Goal: Complete application form: Complete application form

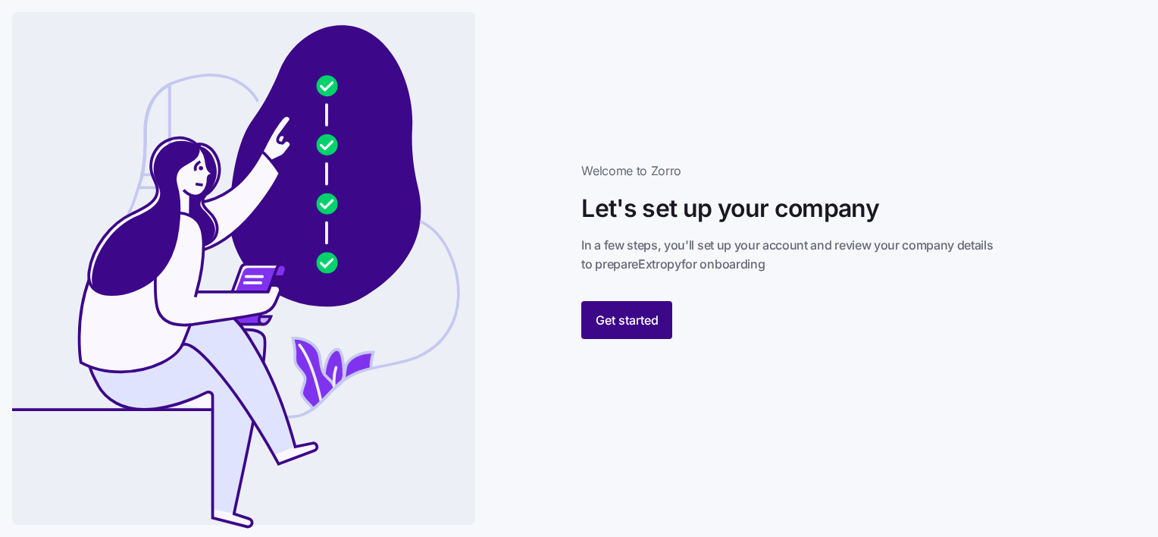
click at [637, 319] on span "Get started" at bounding box center [627, 320] width 63 height 18
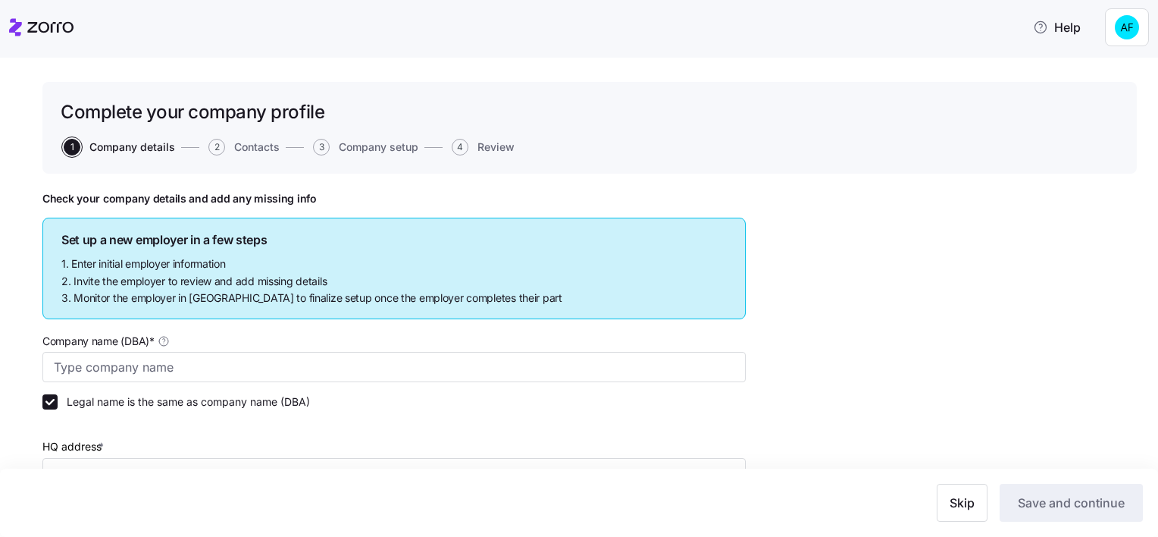
type input "Extropy"
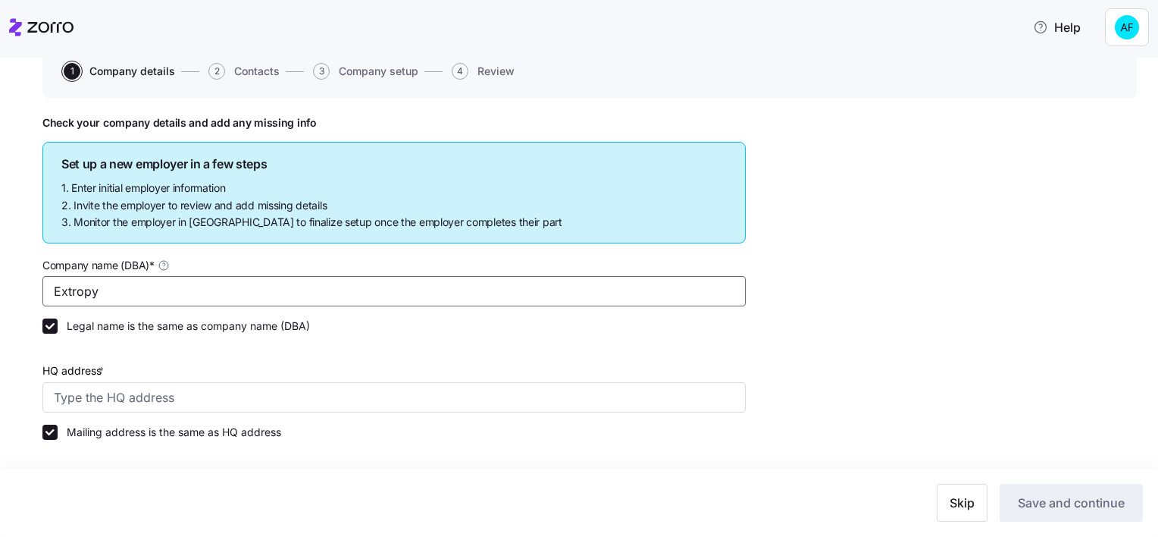
click at [130, 291] on input "Extropy" at bounding box center [393, 291] width 703 height 30
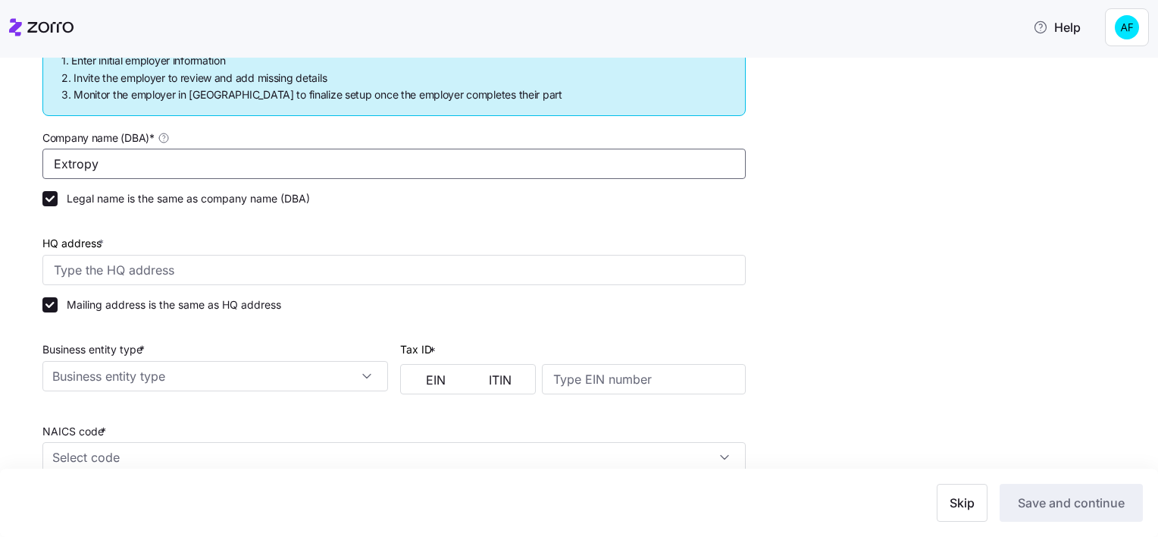
scroll to position [227, 0]
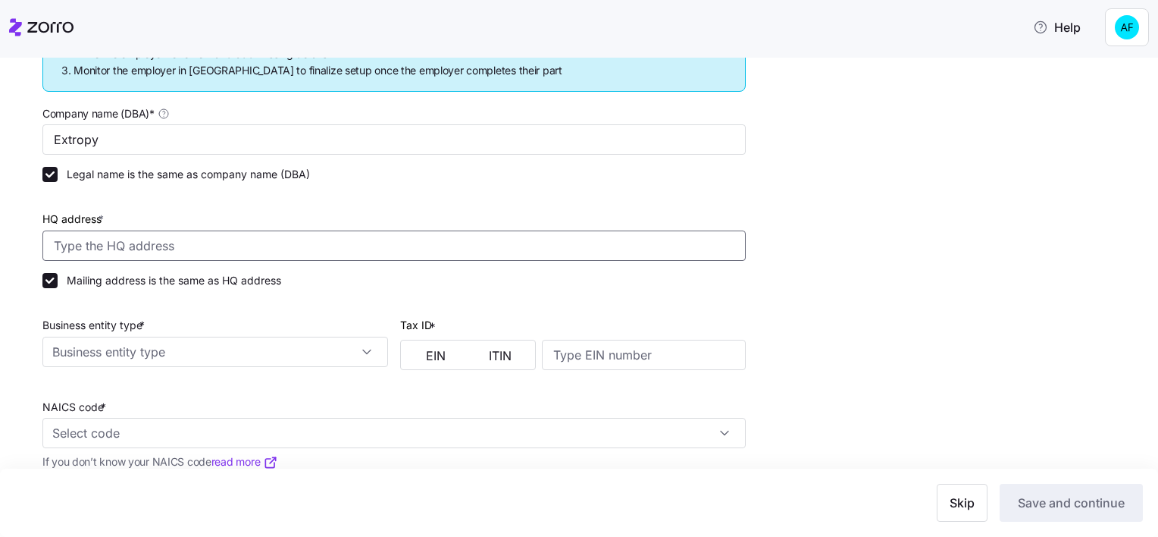
click at [160, 232] on input "HQ address *" at bounding box center [393, 245] width 703 height 30
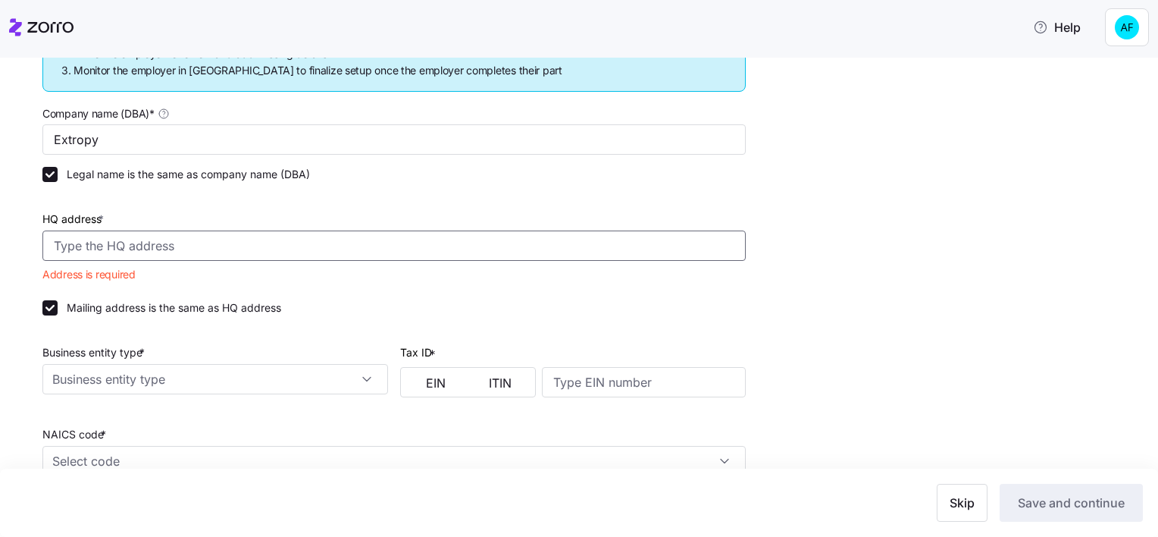
click at [177, 247] on input "HQ address *" at bounding box center [393, 245] width 703 height 30
paste input "[STREET_ADDRESS][PERSON_NAME][PERSON_NAME]"
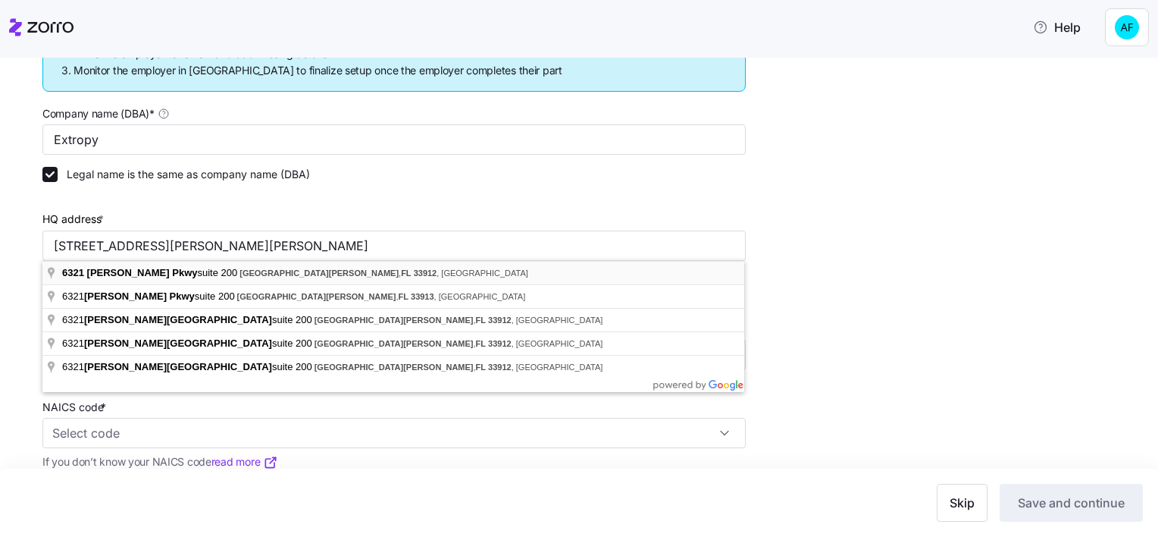
type input "[STREET_ADDRESS][PERSON_NAME][PERSON_NAME]"
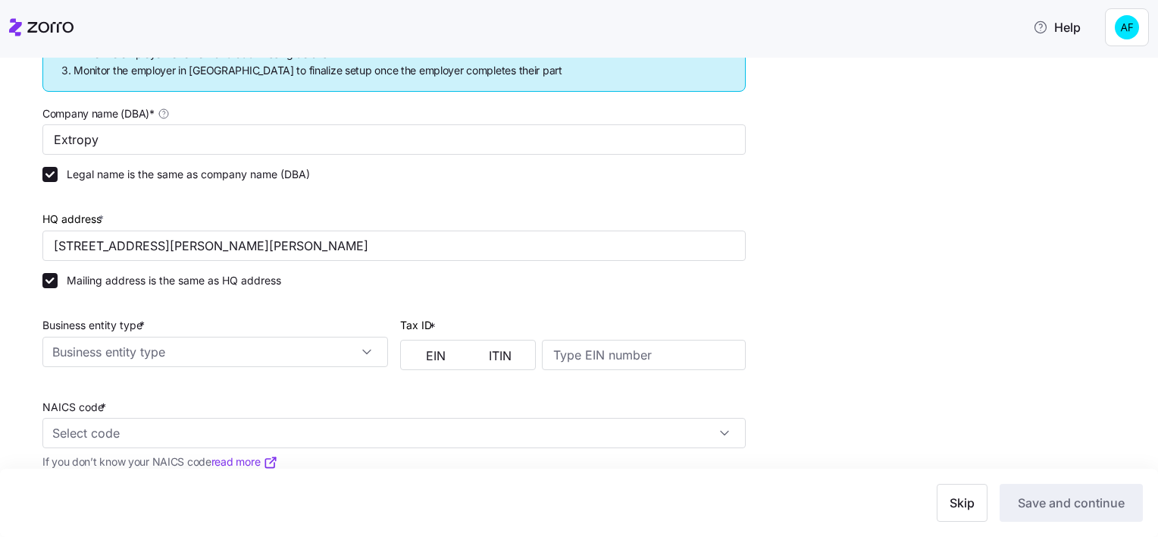
click at [467, 282] on div "Mailing address is the same as HQ address" at bounding box center [393, 280] width 703 height 15
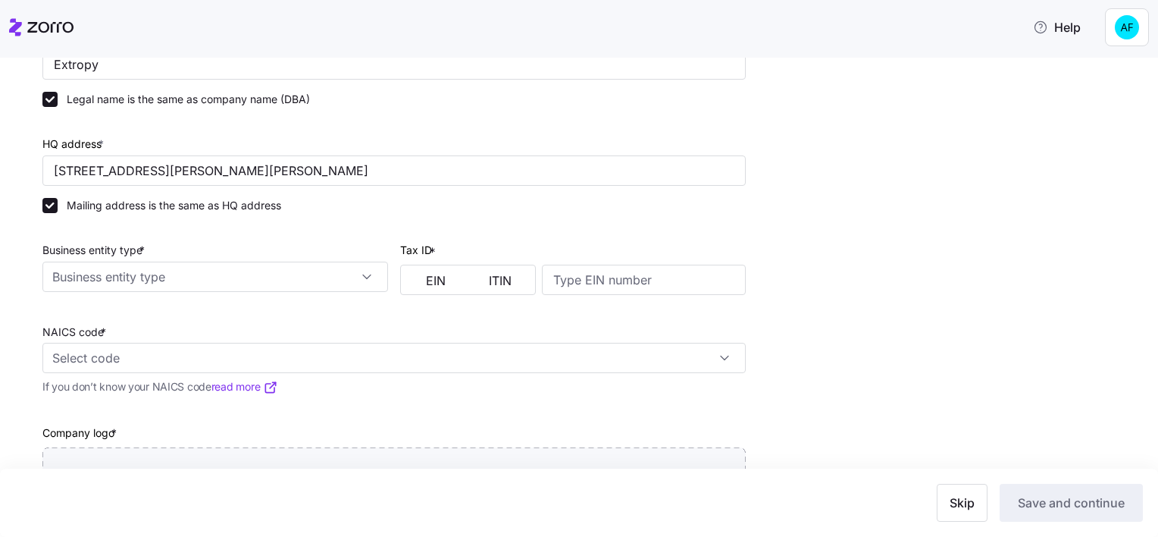
scroll to position [303, 0]
click at [377, 277] on input "Business entity type *" at bounding box center [215, 276] width 346 height 30
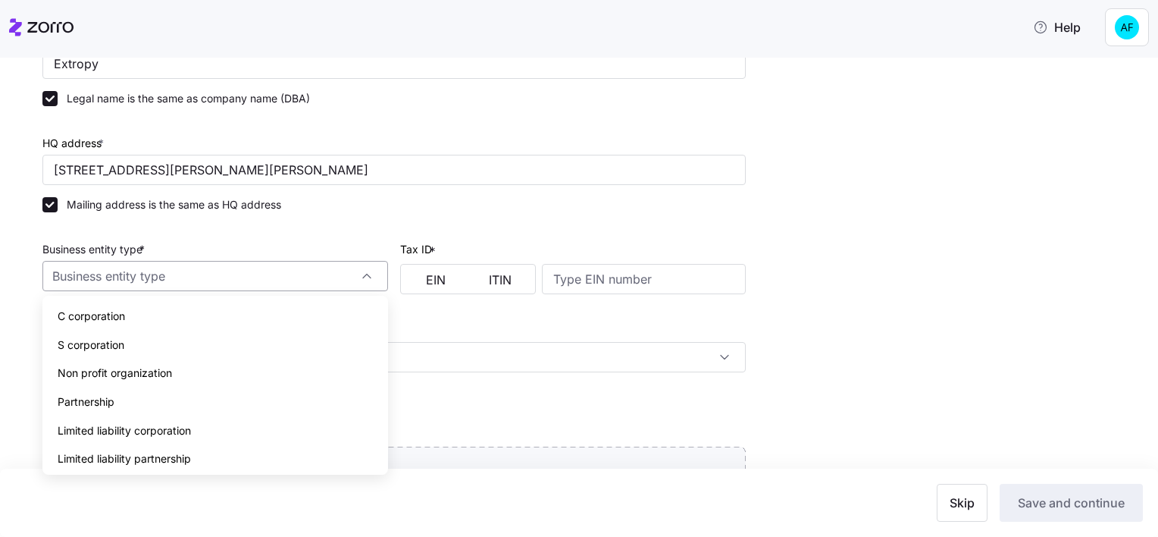
click at [377, 277] on input "Business entity type *" at bounding box center [215, 276] width 346 height 30
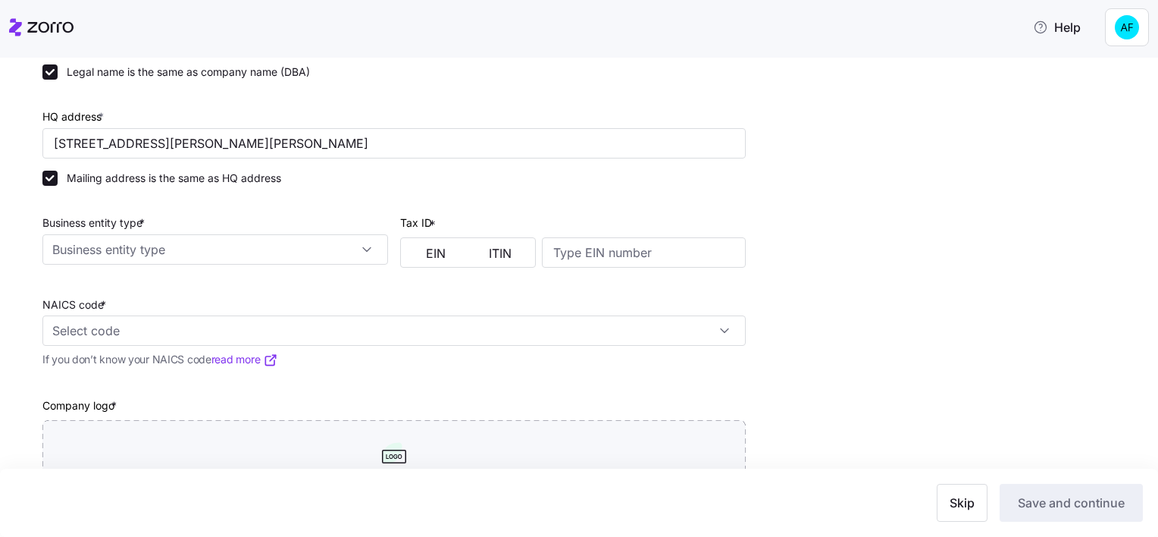
scroll to position [412, 0]
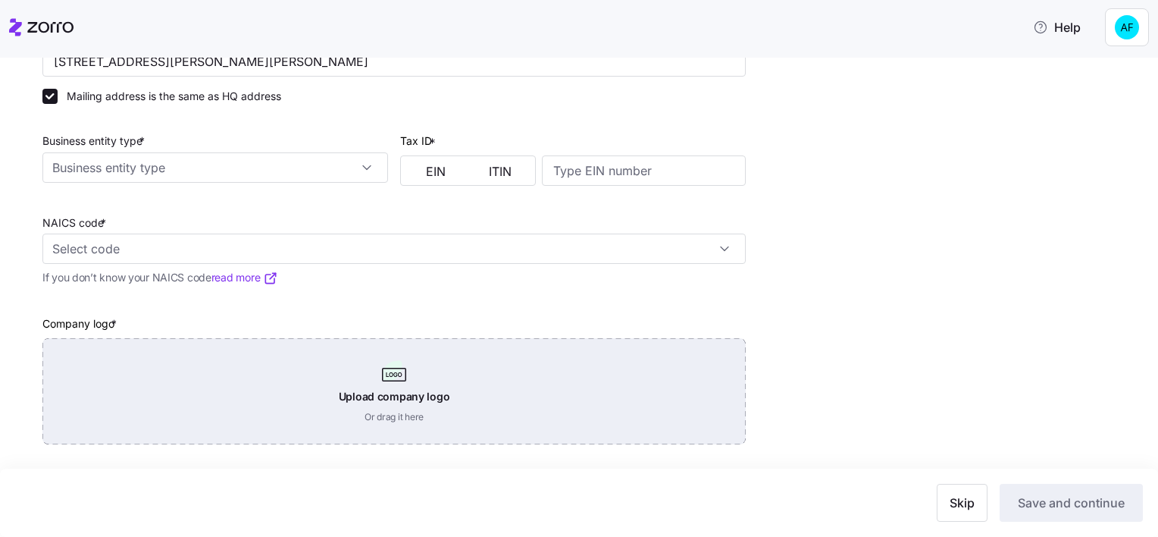
click at [386, 395] on div "Upload company logo Or drag it here" at bounding box center [393, 391] width 703 height 106
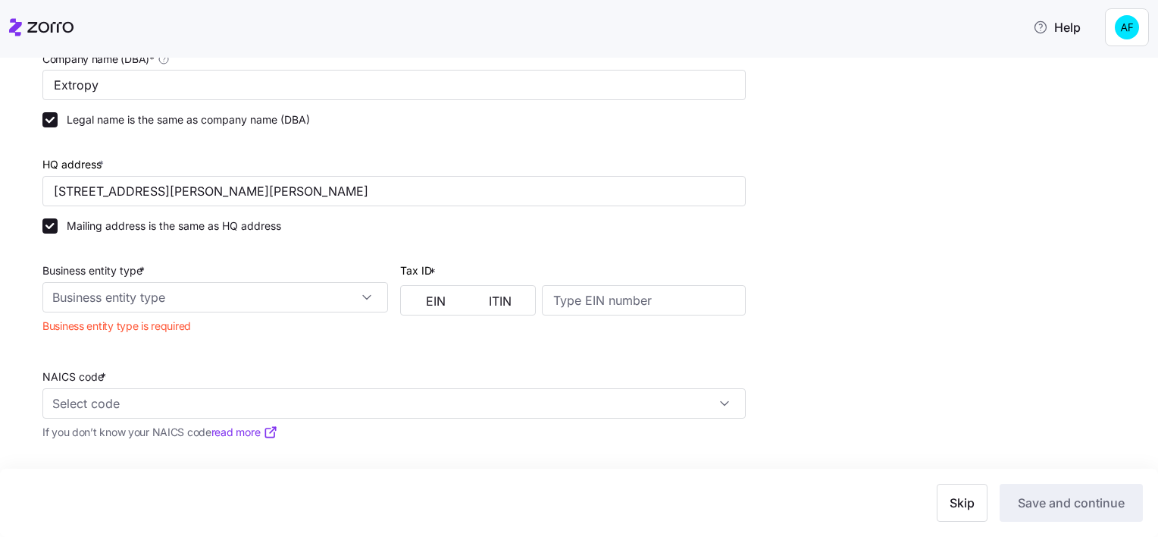
scroll to position [260, 0]
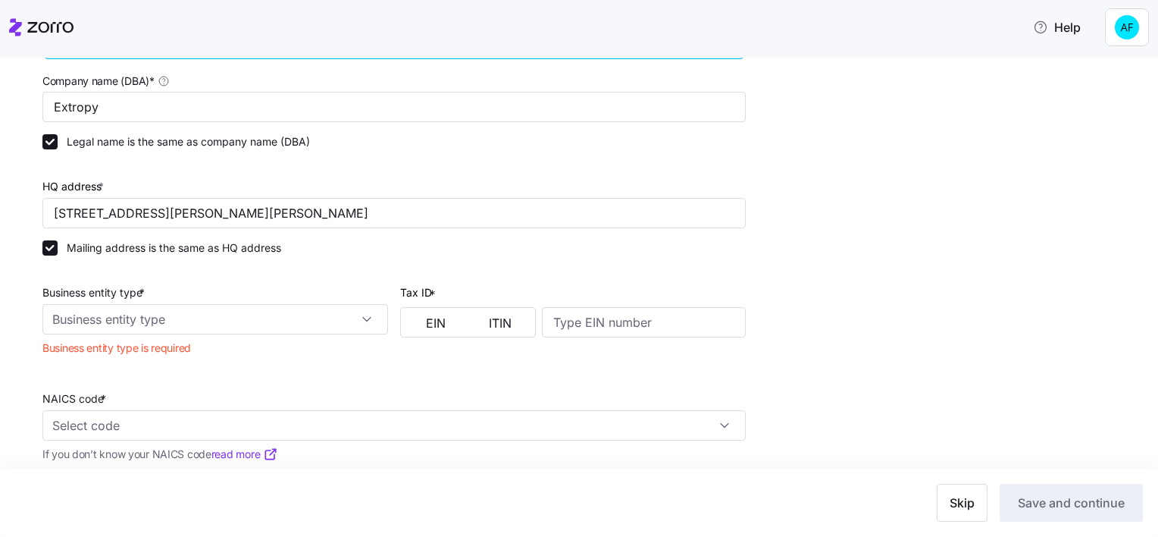
click at [850, 263] on div "Check your company details and add any missing info Set up a new employer in a …" at bounding box center [589, 318] width 1094 height 773
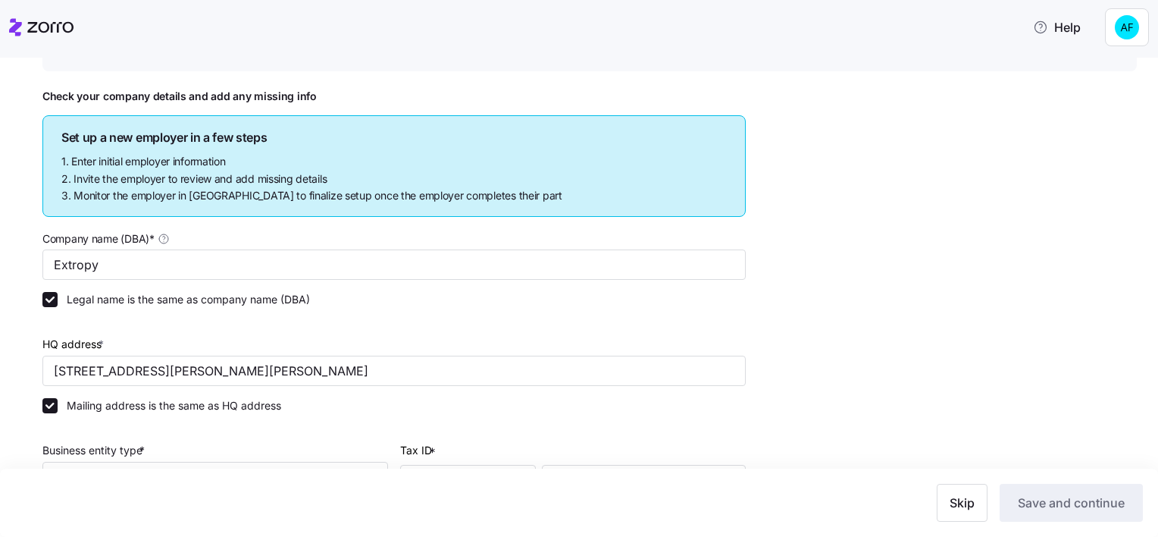
scroll to position [65, 0]
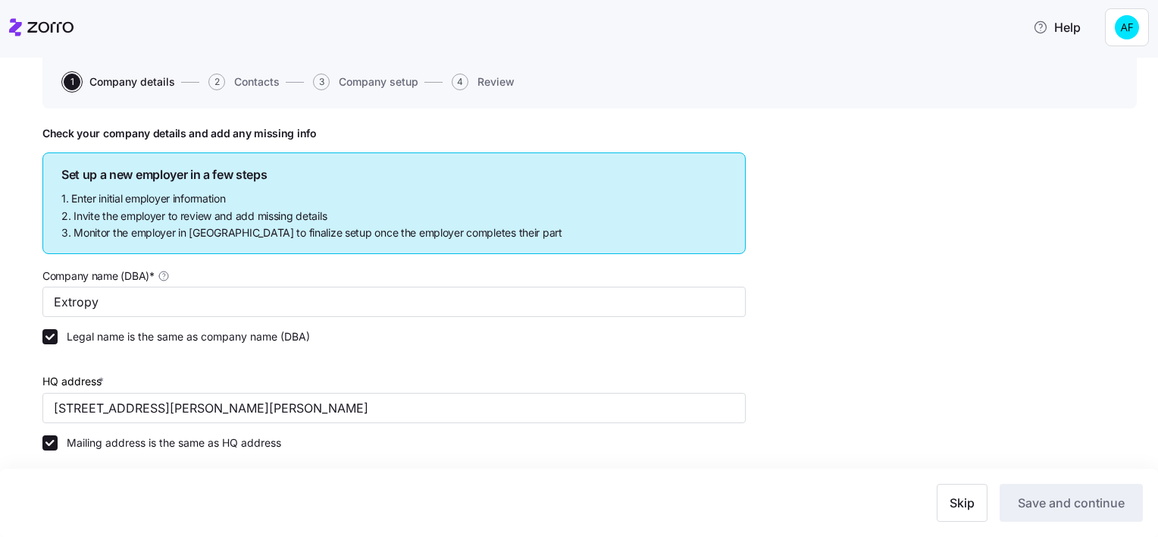
click at [963, 333] on div "Check your company details and add any missing info Set up a new employer in a …" at bounding box center [589, 513] width 1094 height 773
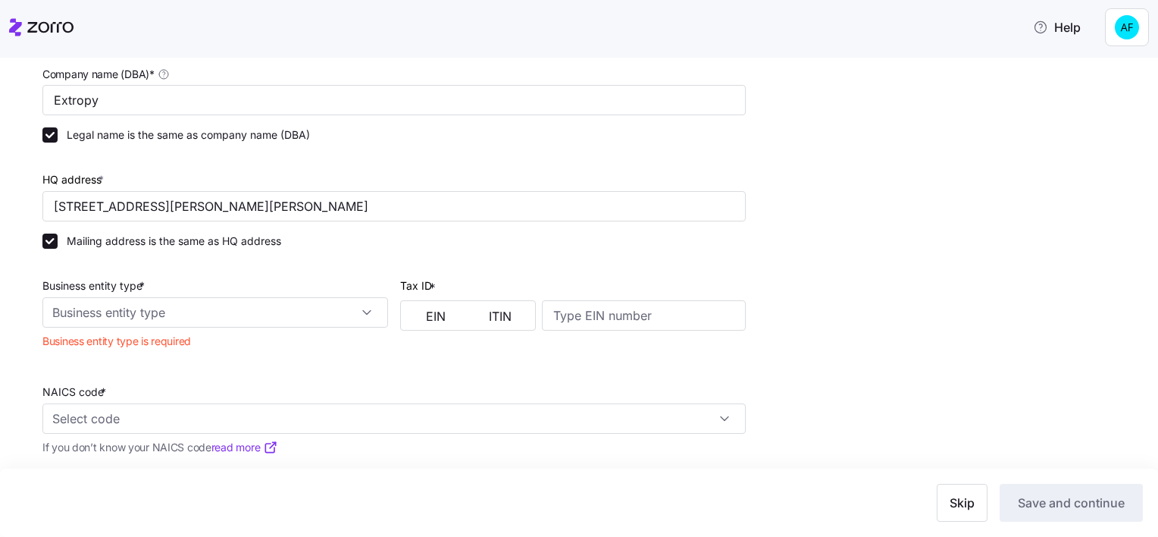
scroll to position [293, 0]
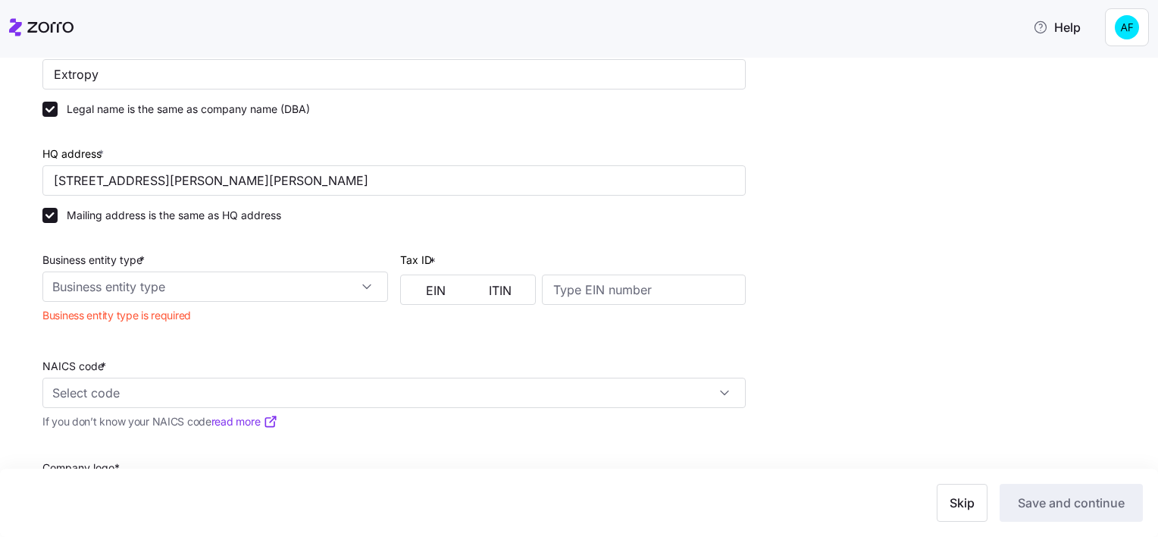
click at [649, 502] on div "Skip Save and continue" at bounding box center [579, 503] width 1128 height 38
